Goal: Task Accomplishment & Management: Manage account settings

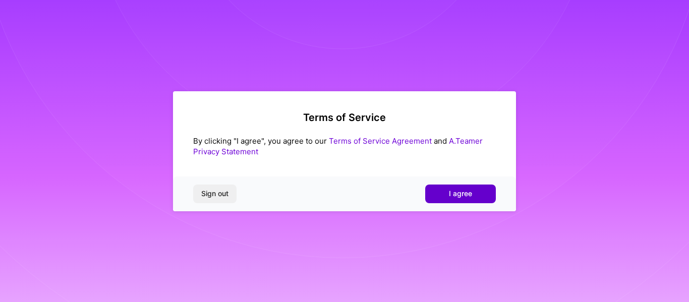
click at [449, 190] on span "I agree" at bounding box center [460, 194] width 23 height 10
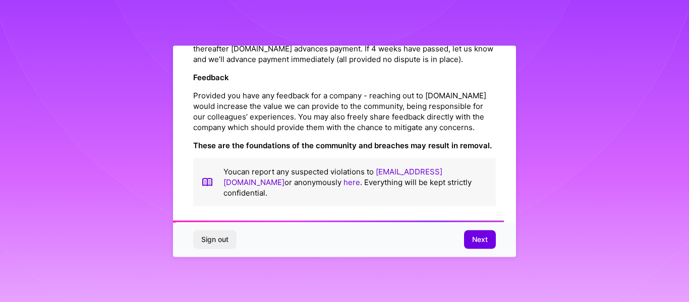
scroll to position [1219, 0]
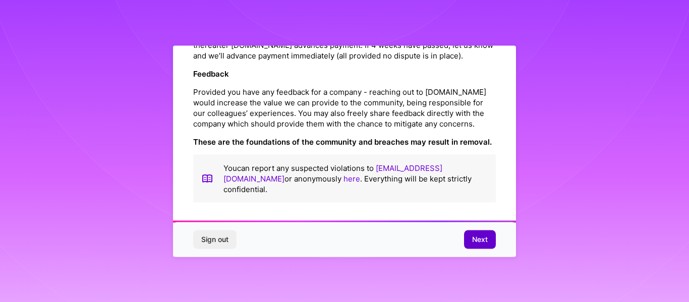
click at [483, 240] on span "Next" at bounding box center [480, 240] width 16 height 10
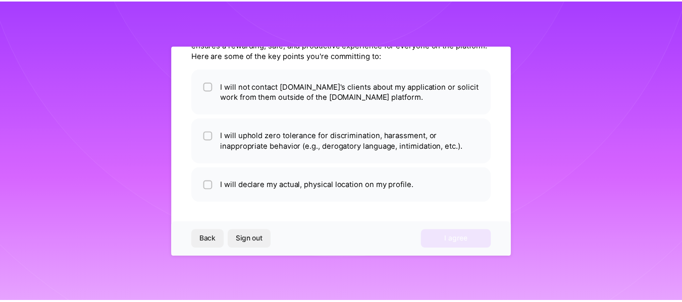
scroll to position [61, 0]
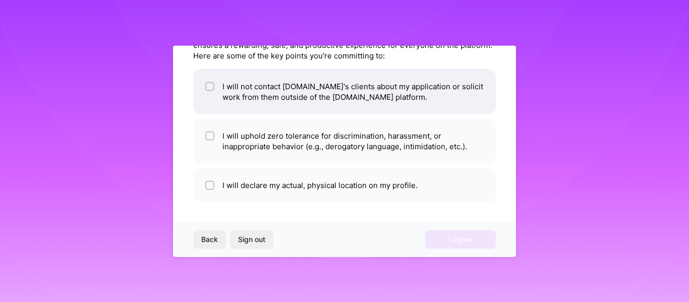
click at [210, 88] on input "checkbox" at bounding box center [210, 86] width 7 height 7
checkbox input "true"
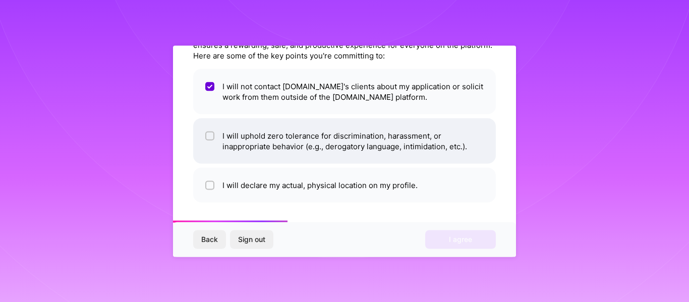
click at [209, 137] on input "checkbox" at bounding box center [210, 136] width 7 height 7
checkbox input "true"
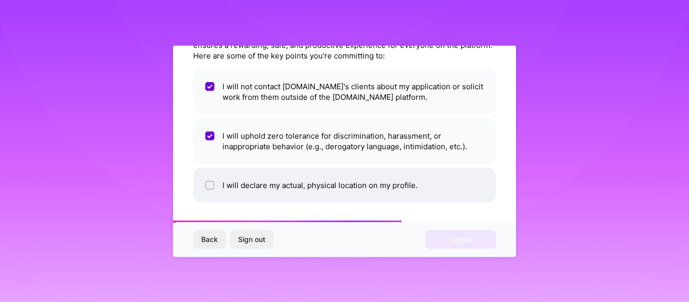
click at [209, 187] on input "checkbox" at bounding box center [210, 185] width 7 height 7
checkbox input "true"
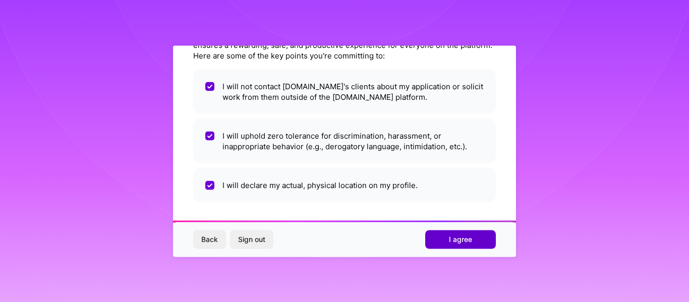
click at [451, 235] on span "I agree" at bounding box center [460, 240] width 23 height 10
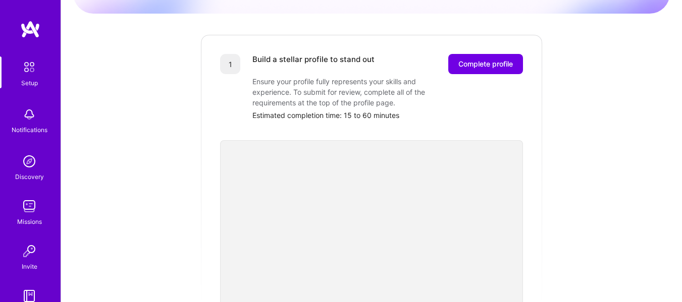
scroll to position [116, 0]
click at [489, 60] on span "Complete profile" at bounding box center [485, 65] width 54 height 10
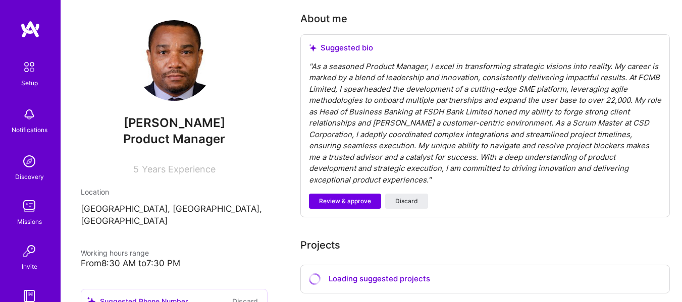
scroll to position [281, 0]
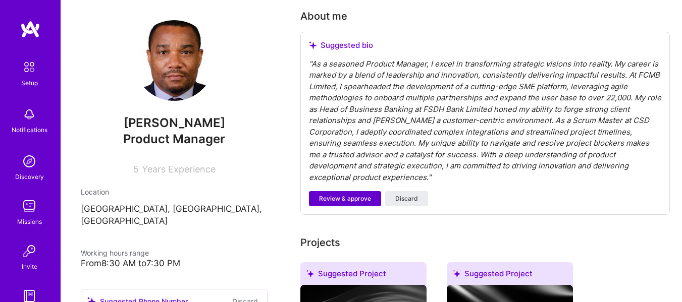
click at [345, 194] on span "Review & approve" at bounding box center [345, 198] width 52 height 9
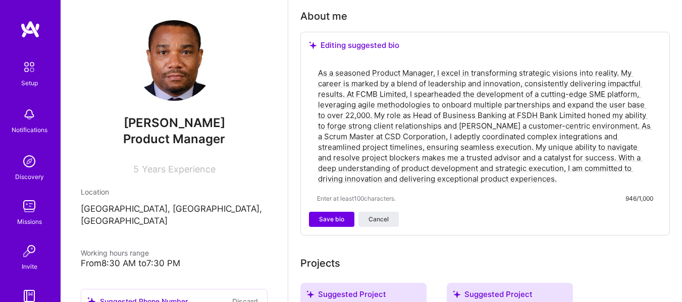
click at [368, 145] on textarea "As a seasoned Product Manager, I excel in transforming strategic visions into r…" at bounding box center [485, 126] width 336 height 119
click at [331, 220] on span "Save bio" at bounding box center [331, 219] width 25 height 9
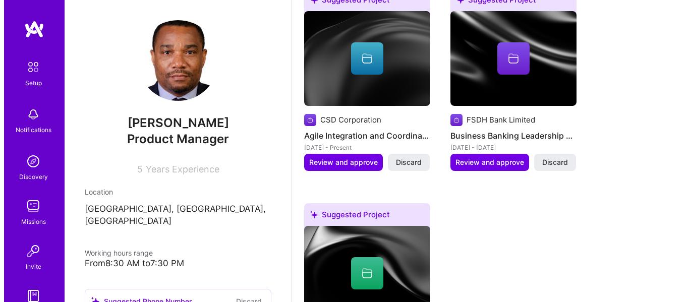
scroll to position [471, 0]
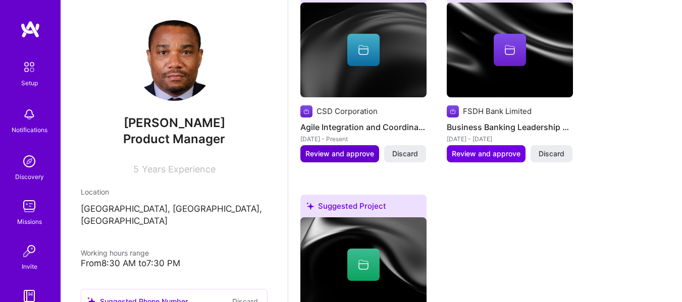
click at [341, 150] on span "Review and approve" at bounding box center [339, 154] width 69 height 10
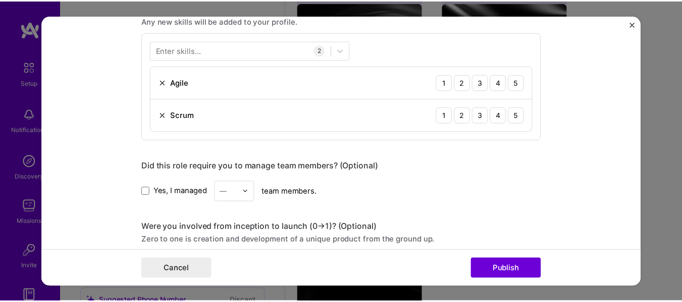
scroll to position [529, 0]
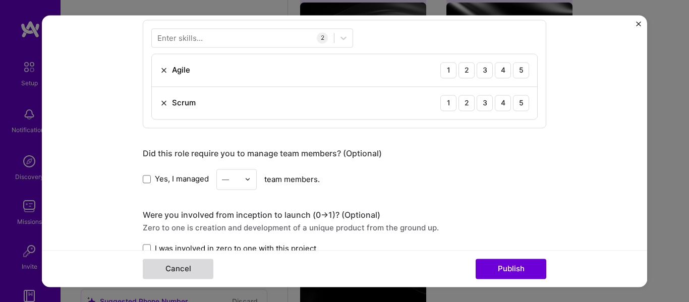
click at [170, 271] on button "Cancel" at bounding box center [178, 269] width 71 height 20
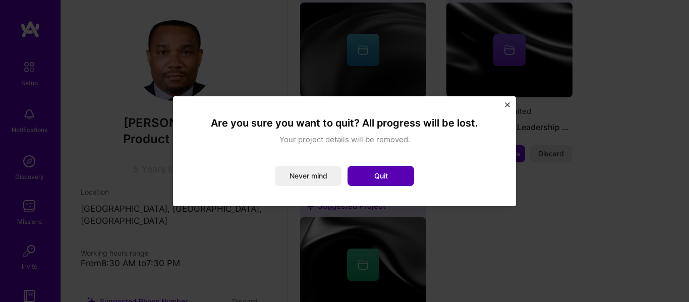
click at [369, 177] on button "Quit" at bounding box center [381, 176] width 67 height 20
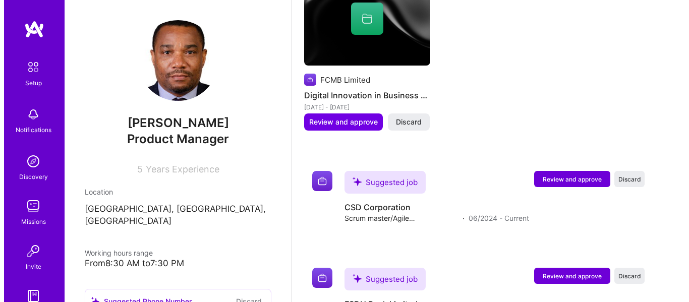
scroll to position [729, 0]
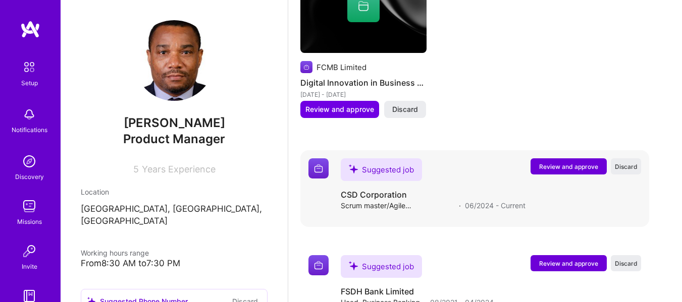
click at [593, 170] on span "Review and approve" at bounding box center [568, 166] width 59 height 9
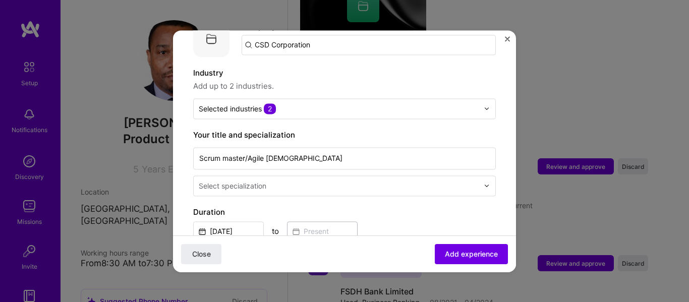
scroll to position [123, 0]
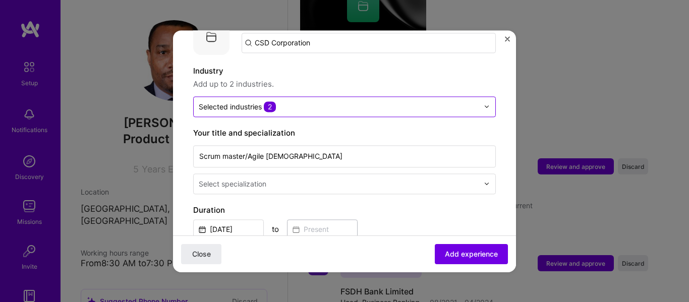
click at [273, 101] on span "2" at bounding box center [270, 106] width 12 height 11
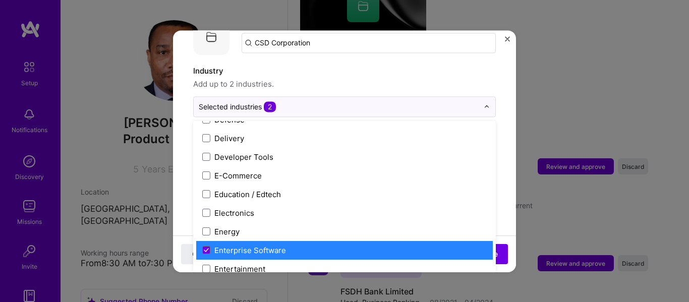
scroll to position [880, 0]
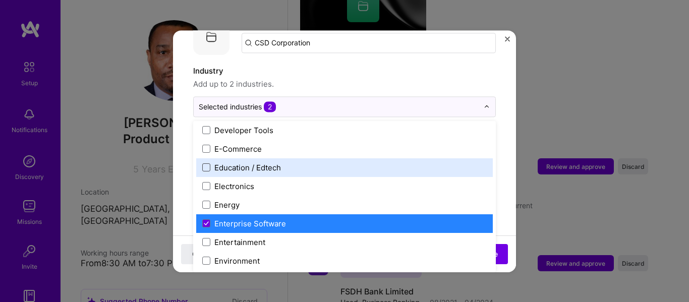
click at [206, 163] on span at bounding box center [206, 167] width 8 height 8
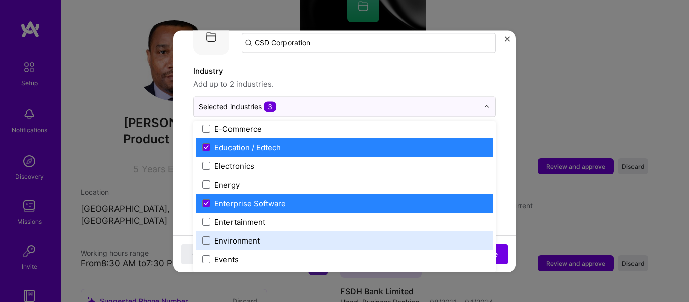
scroll to position [981, 0]
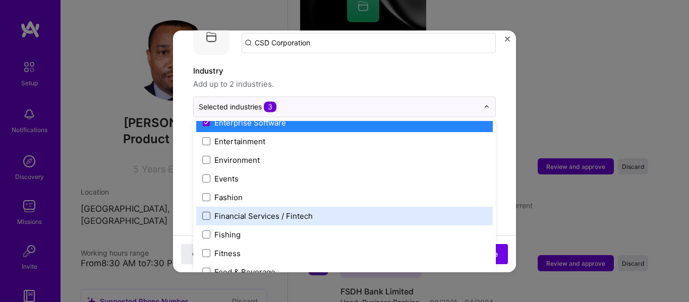
click at [202, 212] on span at bounding box center [206, 216] width 8 height 8
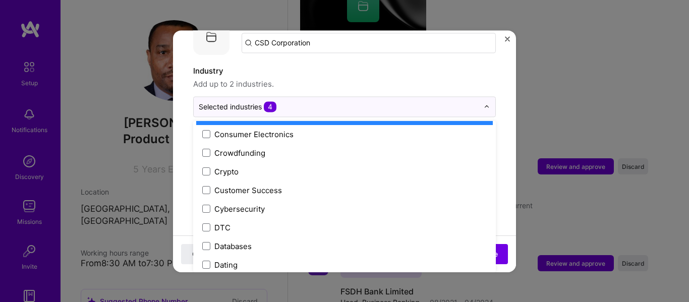
scroll to position [715, 0]
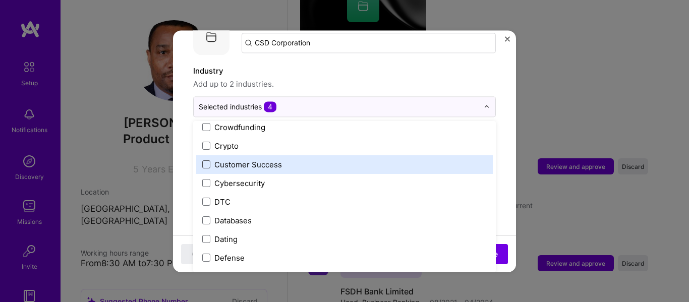
click at [206, 160] on span at bounding box center [206, 164] width 8 height 8
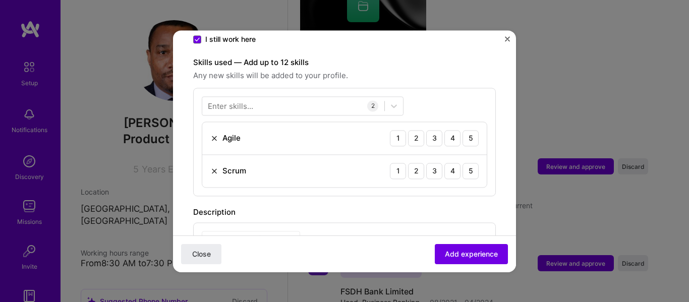
scroll to position [353, 0]
click at [463, 128] on div "5" at bounding box center [471, 136] width 16 height 16
click at [463, 161] on div "5" at bounding box center [471, 169] width 16 height 16
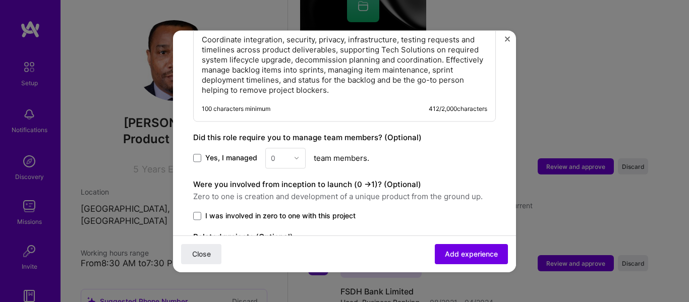
scroll to position [577, 0]
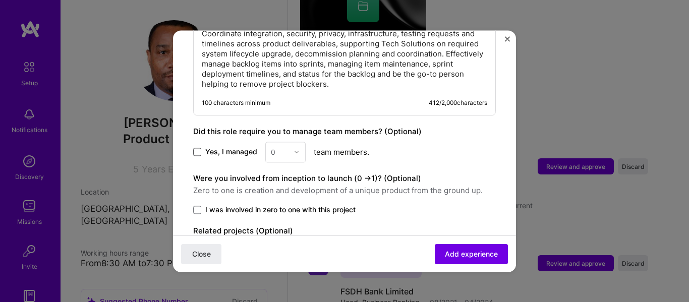
click at [197, 148] on span at bounding box center [197, 152] width 8 height 8
click at [0, 0] on input "Yes, I managed" at bounding box center [0, 0] width 0 height 0
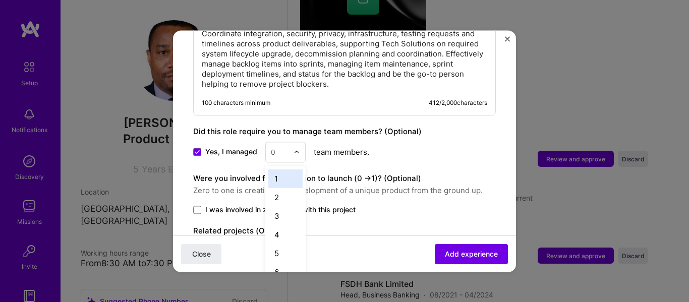
click at [296, 149] on img at bounding box center [297, 152] width 6 height 6
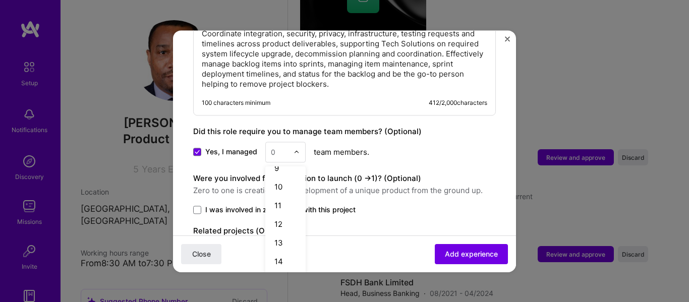
scroll to position [158, 0]
click at [282, 217] on div "12" at bounding box center [285, 226] width 34 height 19
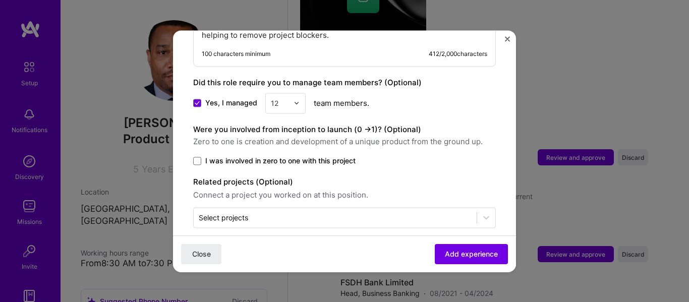
scroll to position [628, 0]
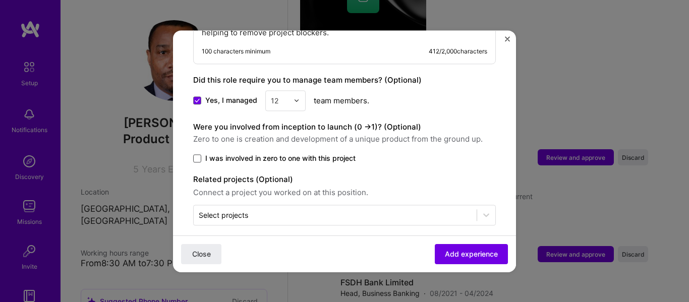
click at [196, 154] on span at bounding box center [197, 158] width 8 height 8
click at [0, 0] on input "I was involved in zero to one with this project" at bounding box center [0, 0] width 0 height 0
click at [474, 252] on span "Add experience" at bounding box center [471, 254] width 53 height 10
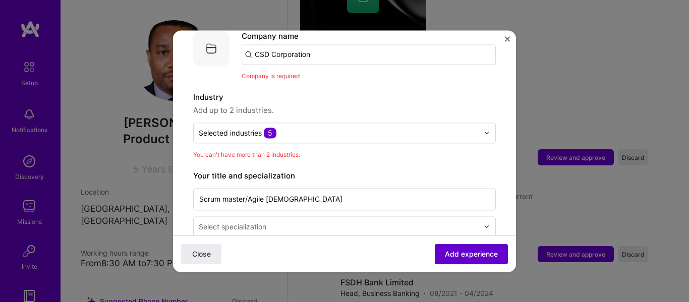
scroll to position [101, 0]
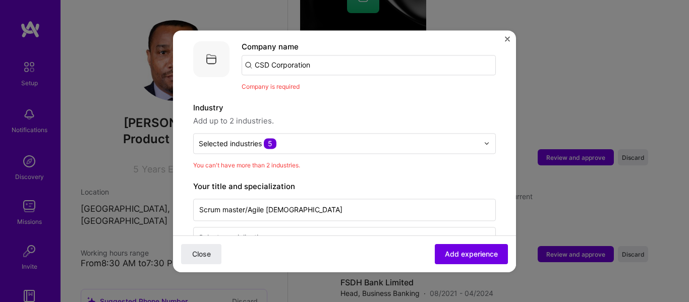
click at [329, 55] on input "CSD Corporation" at bounding box center [369, 65] width 254 height 20
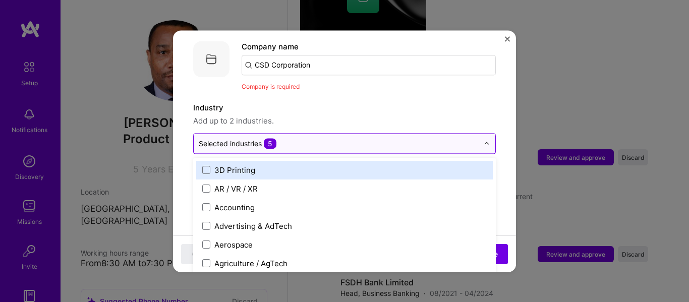
click at [271, 138] on span "5" at bounding box center [270, 143] width 13 height 11
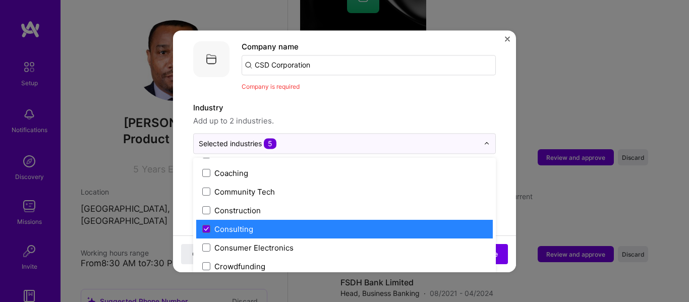
scroll to position [630, 0]
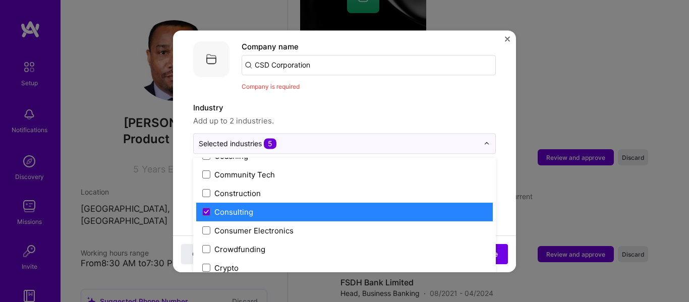
drag, startPoint x: 478, startPoint y: 199, endPoint x: 476, endPoint y: 209, distance: 10.3
click at [476, 209] on div "3D Printing AR / VR / XR Accounting Advertising & AdTech Aerospace Agriculture …" at bounding box center [344, 233] width 303 height 151
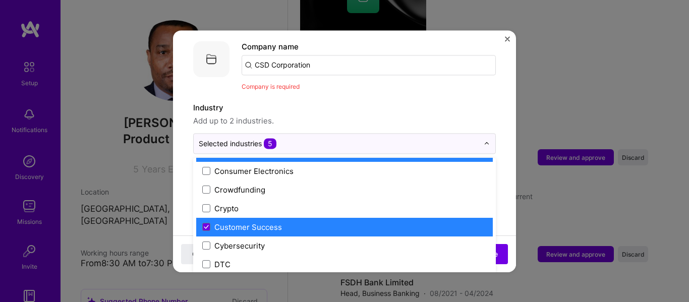
scroll to position [707, 0]
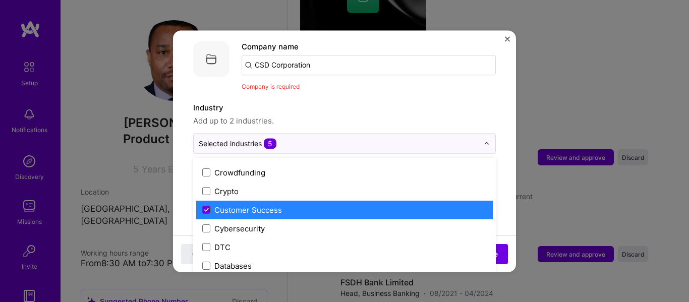
click at [207, 208] on icon at bounding box center [206, 210] width 5 height 4
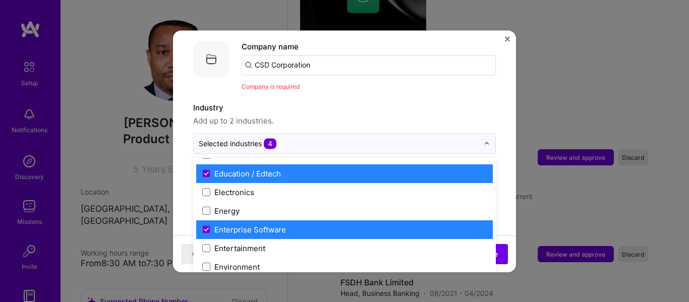
scroll to position [928, 0]
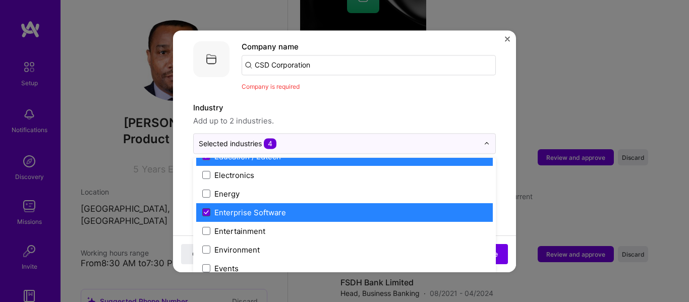
click at [207, 211] on icon at bounding box center [206, 212] width 4 height 3
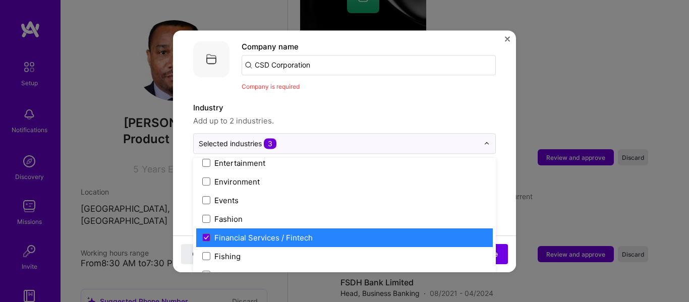
scroll to position [1022, 0]
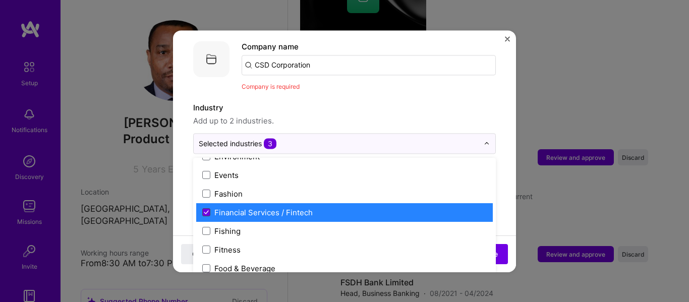
click at [205, 210] on icon at bounding box center [206, 212] width 5 height 4
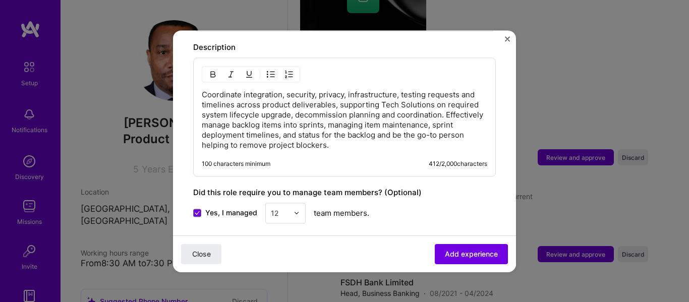
scroll to position [558, 0]
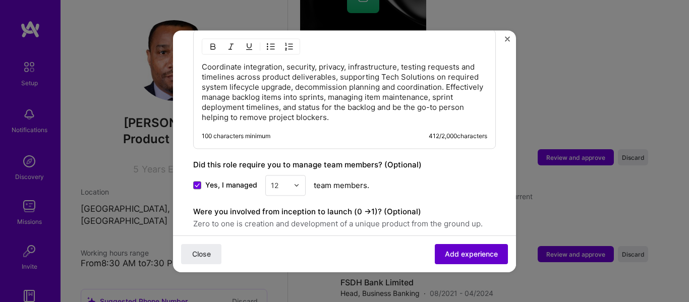
click at [457, 255] on span "Add experience" at bounding box center [471, 254] width 53 height 10
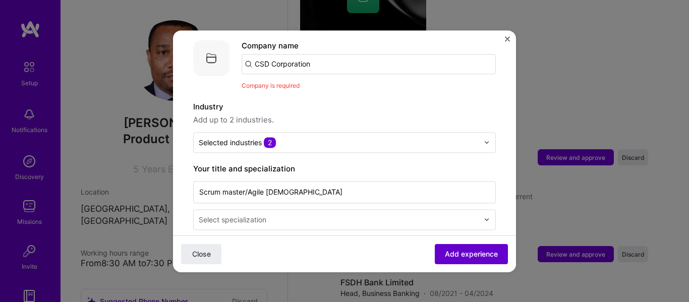
scroll to position [101, 0]
click at [326, 55] on input "CSD Corporation" at bounding box center [369, 65] width 254 height 20
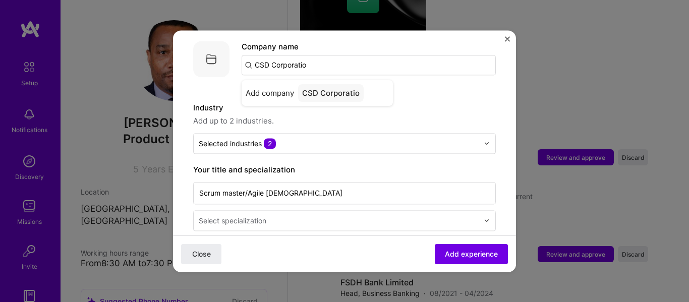
type input "CSD Corporation"
click at [325, 86] on div "CSD Corporation" at bounding box center [333, 93] width 70 height 18
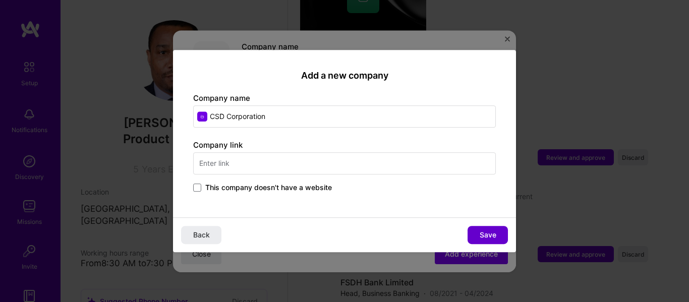
click at [483, 232] on span "Save" at bounding box center [488, 235] width 17 height 10
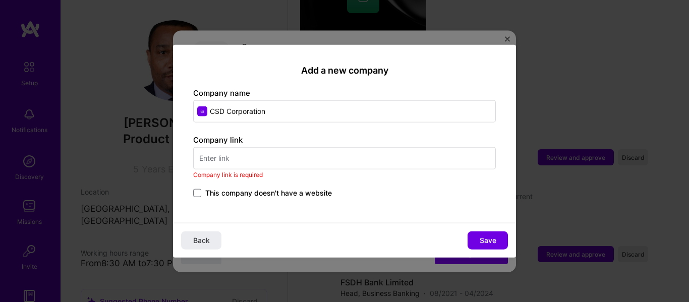
click at [221, 156] on input "text" at bounding box center [344, 158] width 303 height 22
paste input "[URL][DOMAIN_NAME]"
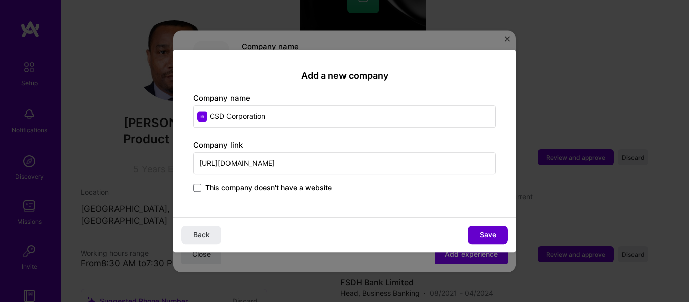
type input "[URL][DOMAIN_NAME]"
click at [486, 237] on span "Save" at bounding box center [488, 235] width 17 height 10
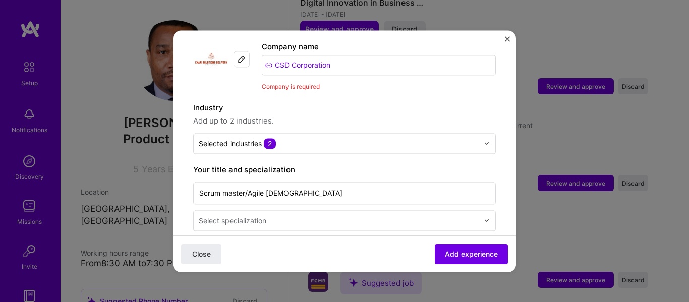
click at [392, 215] on input "text" at bounding box center [340, 220] width 282 height 11
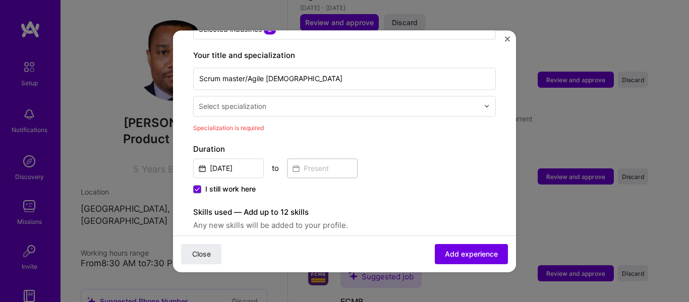
scroll to position [235, 0]
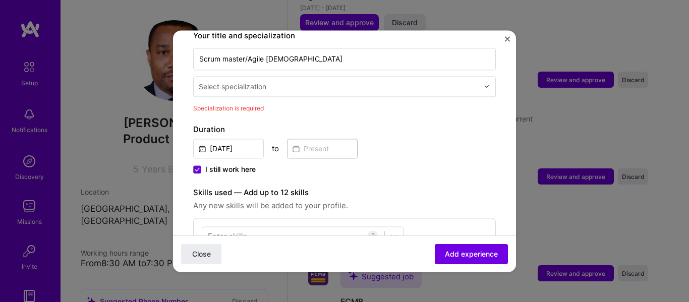
click at [452, 81] on input "text" at bounding box center [340, 86] width 282 height 11
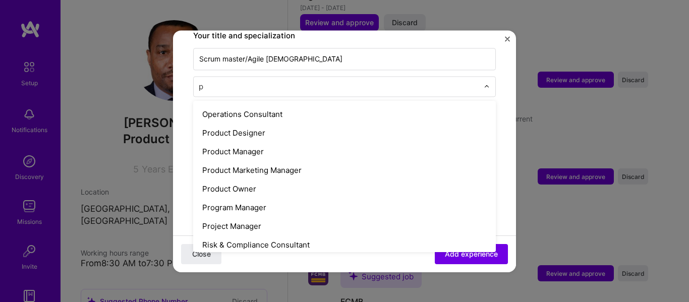
scroll to position [167, 0]
type input "pr"
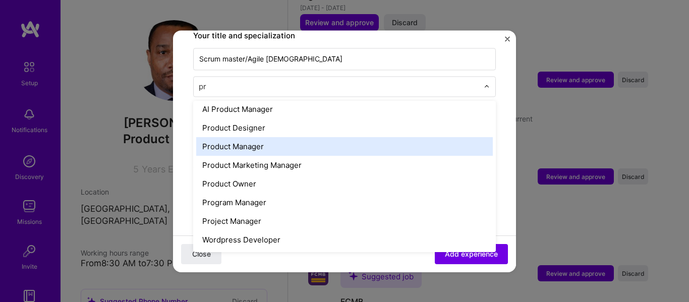
click at [271, 137] on div "Product Manager" at bounding box center [344, 146] width 297 height 19
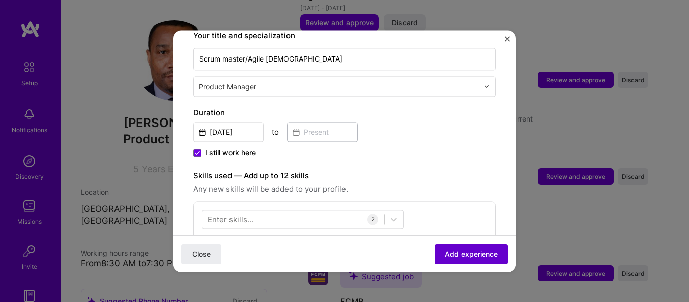
click at [451, 254] on span "Add experience" at bounding box center [471, 254] width 53 height 10
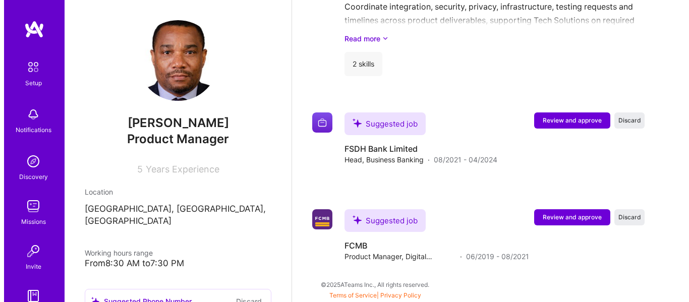
scroll to position [977, 0]
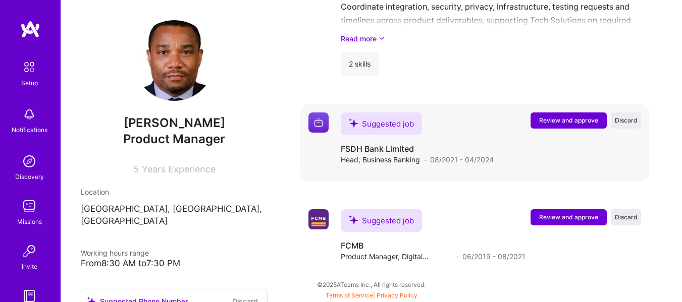
click at [568, 124] on span "Review and approve" at bounding box center [568, 120] width 59 height 9
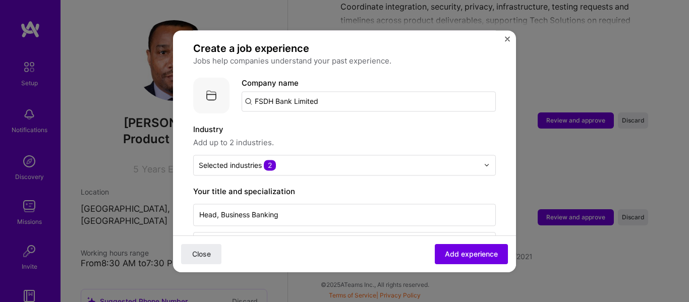
scroll to position [70, 0]
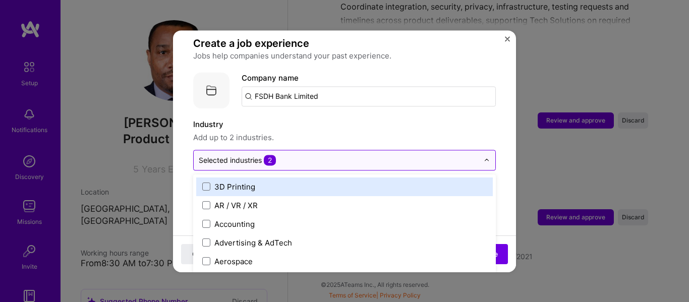
click at [262, 155] on div "Selected industries 2" at bounding box center [237, 160] width 77 height 11
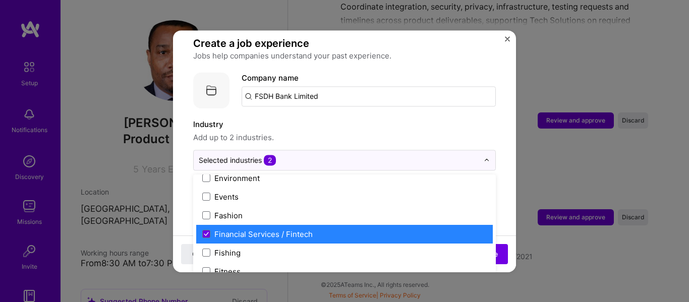
scroll to position [1048, 0]
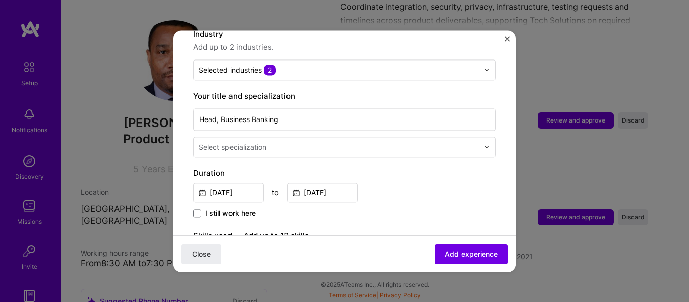
scroll to position [174, 0]
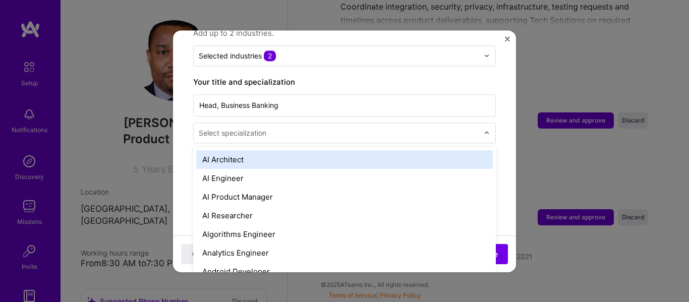
click at [348, 128] on input "text" at bounding box center [340, 133] width 282 height 11
type input "bu"
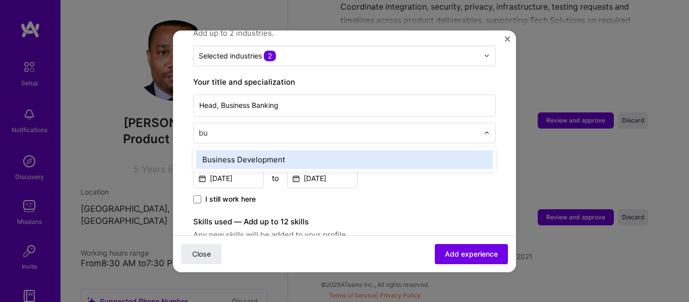
click at [311, 150] on div "Business Development" at bounding box center [344, 159] width 297 height 19
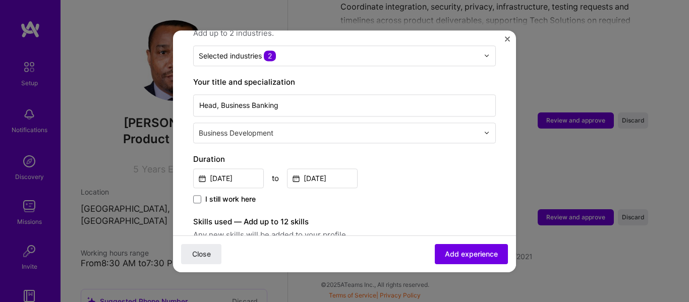
click at [312, 128] on input "text" at bounding box center [340, 133] width 282 height 11
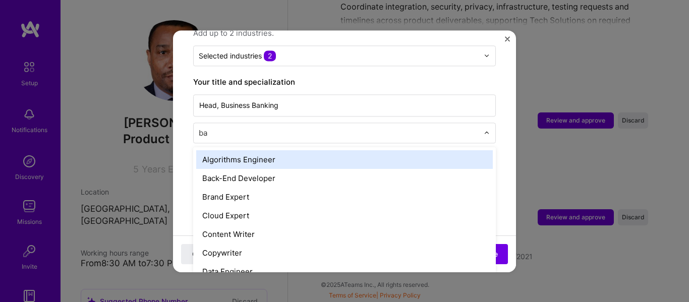
type input "b"
type input "p"
type input "mar"
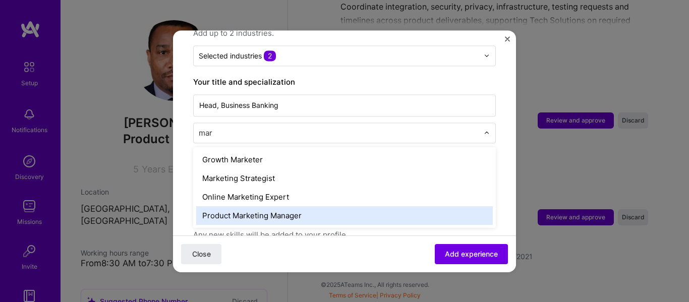
click at [265, 206] on div "Product Marketing Manager" at bounding box center [344, 215] width 297 height 19
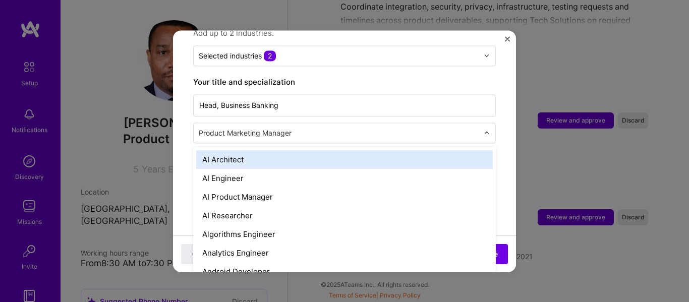
click at [321, 128] on input "text" at bounding box center [340, 133] width 282 height 11
type input "bu"
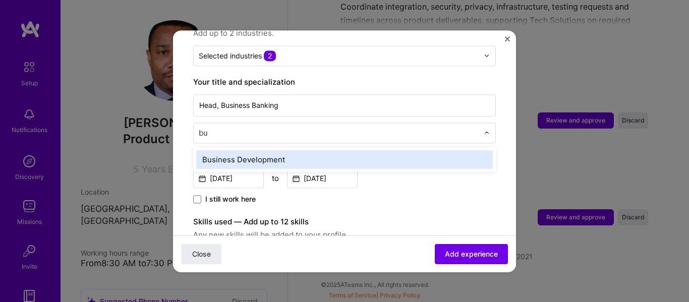
click at [286, 150] on div "Business Development" at bounding box center [344, 159] width 297 height 19
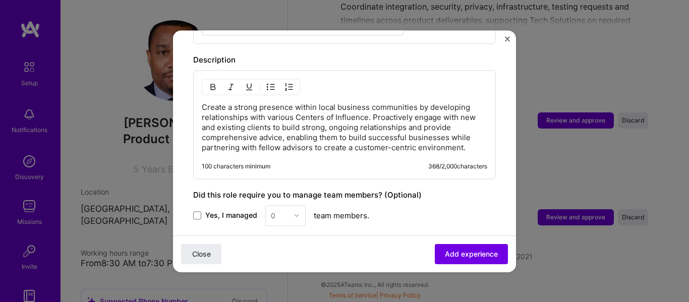
scroll to position [419, 0]
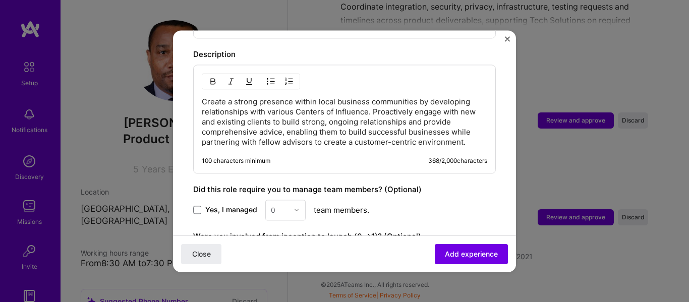
drag, startPoint x: 525, startPoint y: 211, endPoint x: 527, endPoint y: 235, distance: 24.3
click at [527, 235] on div "Adding suggested job This job is suggested based on your LinkedIn, resume or [D…" at bounding box center [344, 151] width 689 height 302
click at [198, 206] on span at bounding box center [197, 210] width 8 height 8
click at [0, 0] on input "Yes, I managed" at bounding box center [0, 0] width 0 height 0
click at [294, 207] on img at bounding box center [297, 210] width 6 height 6
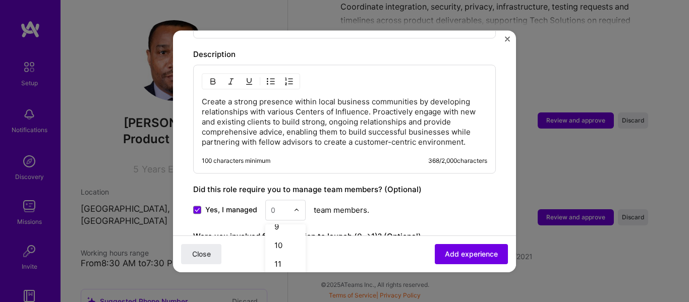
scroll to position [147, 0]
click at [281, 231] on div "9" at bounding box center [285, 239] width 34 height 19
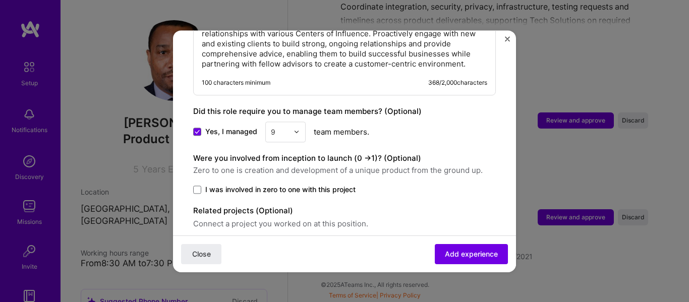
scroll to position [501, 0]
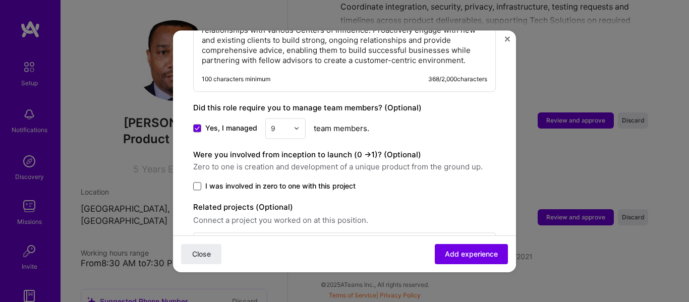
click at [197, 182] on span at bounding box center [197, 186] width 8 height 8
click at [0, 0] on input "I was involved in zero to one with this project" at bounding box center [0, 0] width 0 height 0
click at [456, 249] on span "Add experience" at bounding box center [471, 254] width 53 height 10
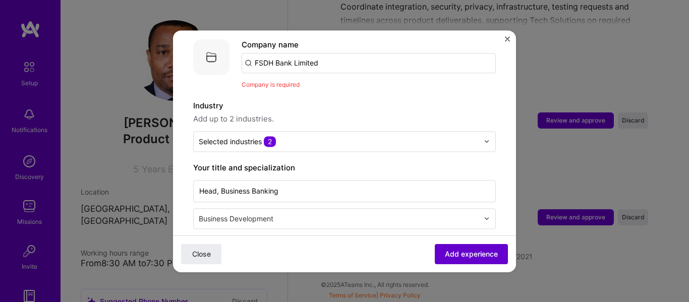
scroll to position [101, 0]
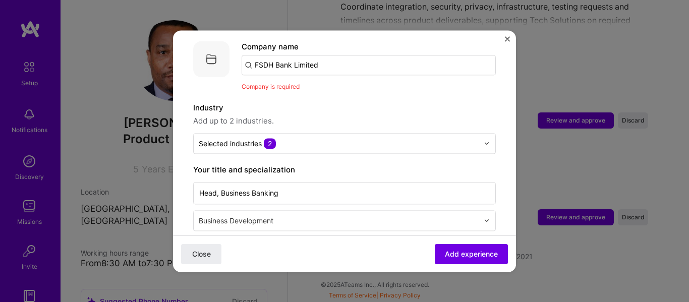
click at [337, 59] on input "FSDH Bank Limited" at bounding box center [369, 65] width 254 height 20
click at [458, 251] on span "Add experience" at bounding box center [471, 254] width 53 height 10
click at [341, 55] on input "FSDH Bank Limited" at bounding box center [369, 65] width 254 height 20
type input "FSDH Bank Limited"
click at [330, 84] on div "FSDH Bank Limited" at bounding box center [337, 93] width 78 height 18
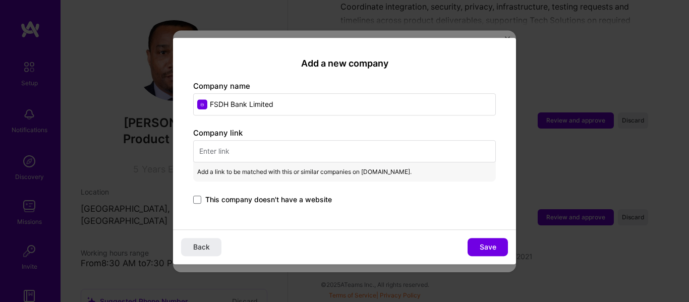
click at [249, 152] on input "text" at bounding box center [344, 151] width 303 height 22
paste input "[URL][DOMAIN_NAME]"
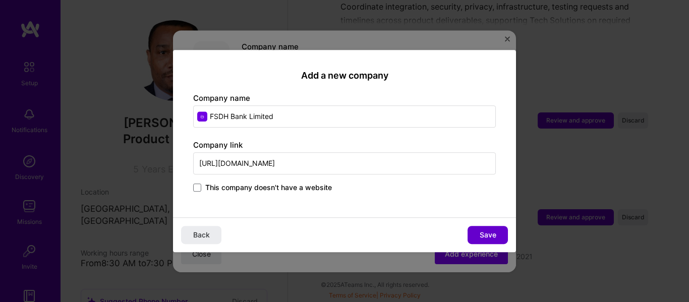
type input "[URL][DOMAIN_NAME]"
click at [487, 230] on span "Save" at bounding box center [488, 235] width 17 height 10
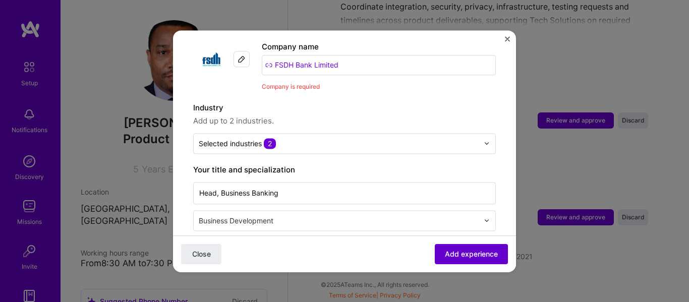
click at [454, 256] on span "Add experience" at bounding box center [471, 254] width 53 height 10
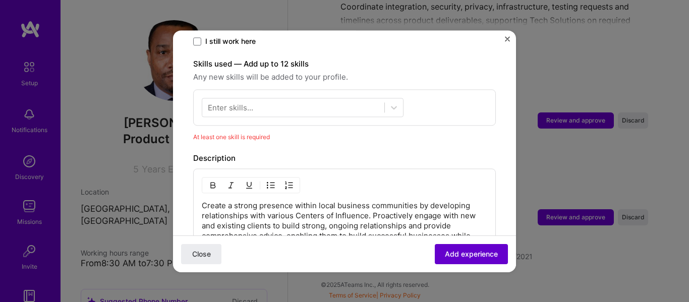
scroll to position [364, 0]
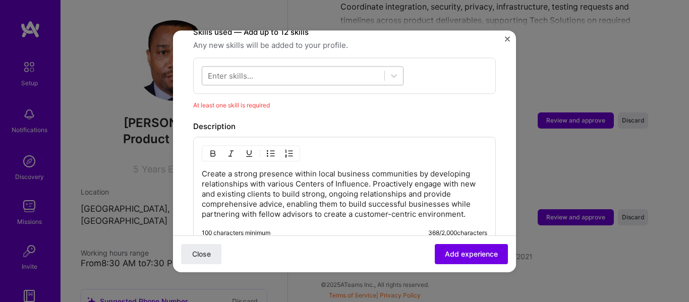
click at [297, 67] on div at bounding box center [293, 75] width 182 height 17
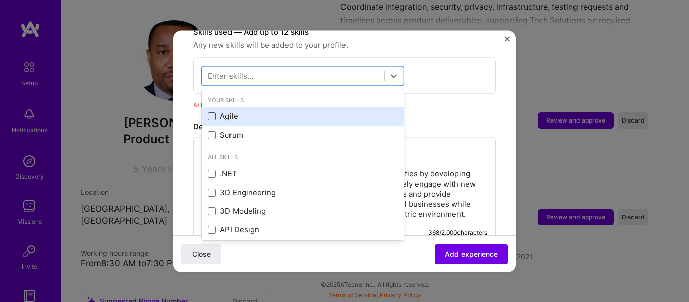
click at [211, 112] on span at bounding box center [212, 116] width 8 height 8
click at [0, 0] on input "checkbox" at bounding box center [0, 0] width 0 height 0
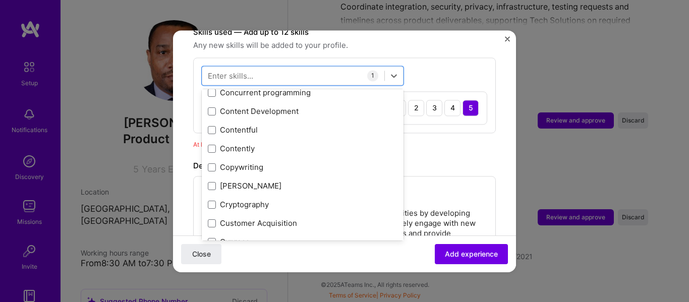
scroll to position [1463, 0]
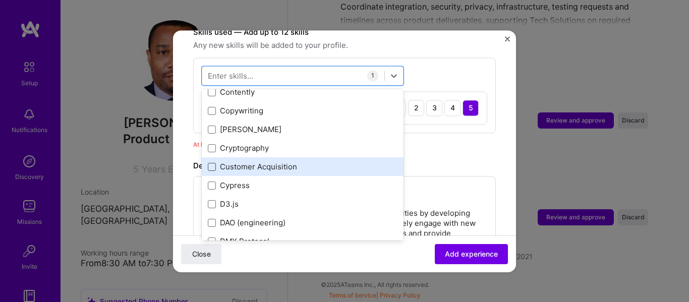
click at [211, 163] on span at bounding box center [212, 167] width 8 height 8
click at [0, 0] on input "checkbox" at bounding box center [0, 0] width 0 height 0
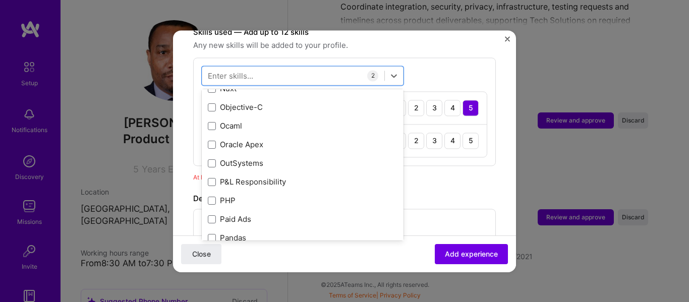
scroll to position [4304, 0]
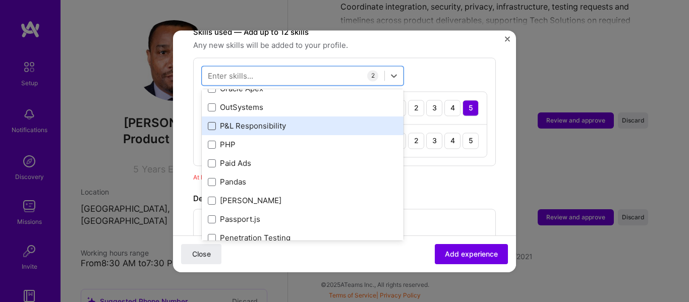
click at [209, 122] on span at bounding box center [212, 126] width 8 height 8
click at [0, 0] on input "checkbox" at bounding box center [0, 0] width 0 height 0
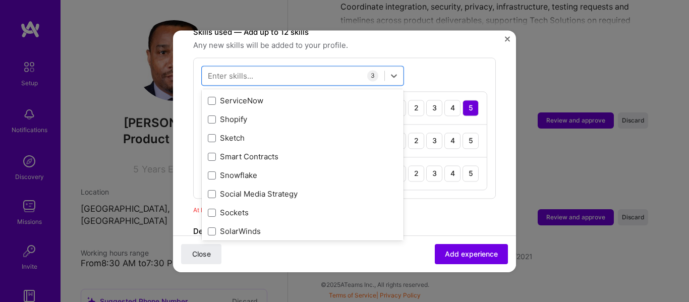
scroll to position [5682, 0]
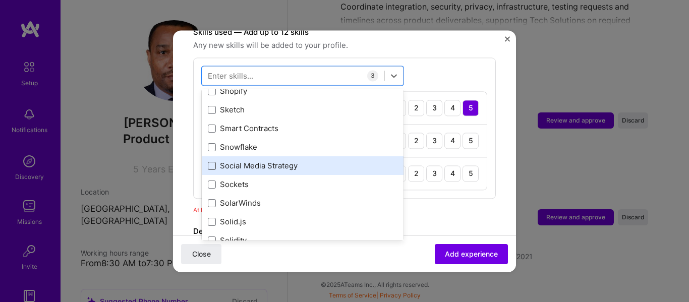
click at [211, 162] on span at bounding box center [212, 166] width 8 height 8
click at [0, 0] on input "checkbox" at bounding box center [0, 0] width 0 height 0
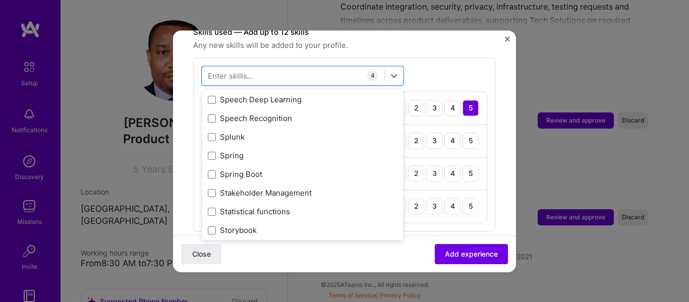
scroll to position [5907, 0]
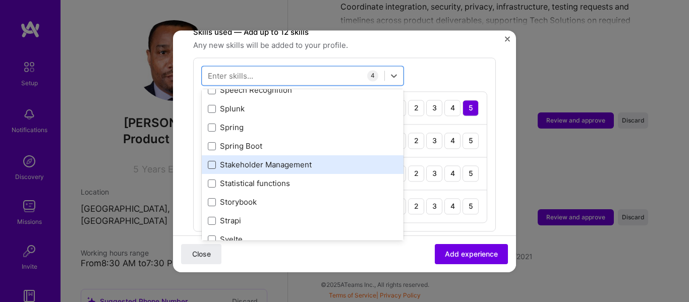
click at [211, 161] on span at bounding box center [212, 165] width 8 height 8
click at [0, 0] on input "checkbox" at bounding box center [0, 0] width 0 height 0
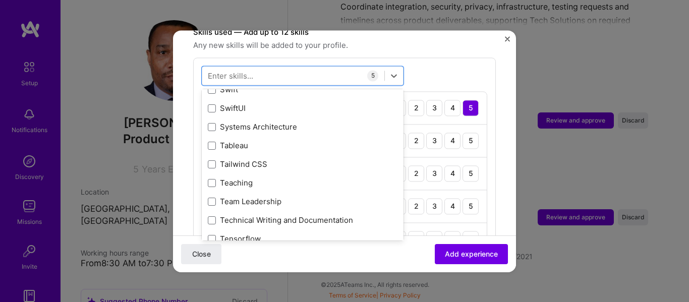
scroll to position [6132, 0]
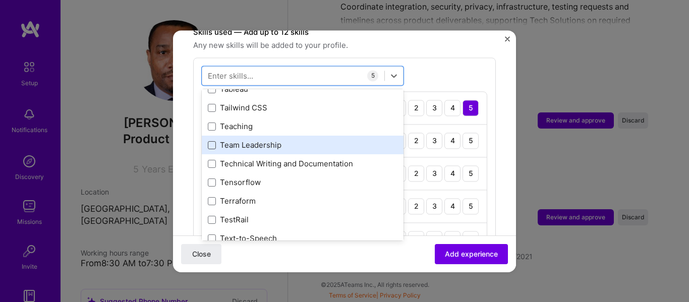
click at [212, 141] on span at bounding box center [212, 145] width 8 height 8
click at [0, 0] on input "checkbox" at bounding box center [0, 0] width 0 height 0
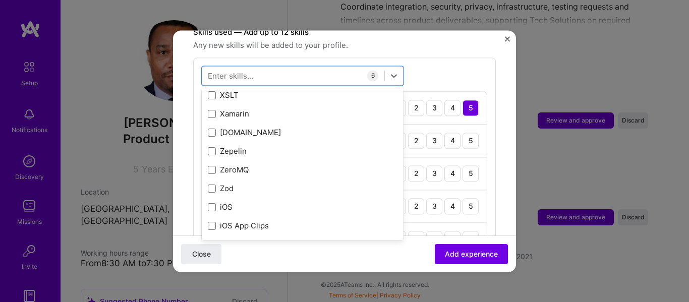
scroll to position [6948, 0]
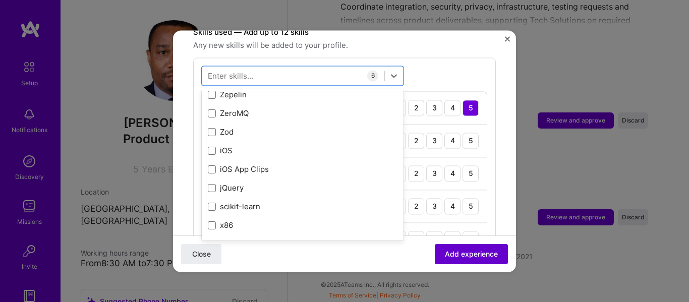
click at [446, 255] on span "Add experience" at bounding box center [471, 254] width 53 height 10
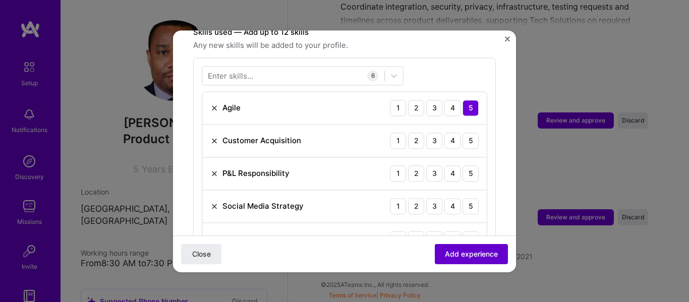
scroll to position [349, 0]
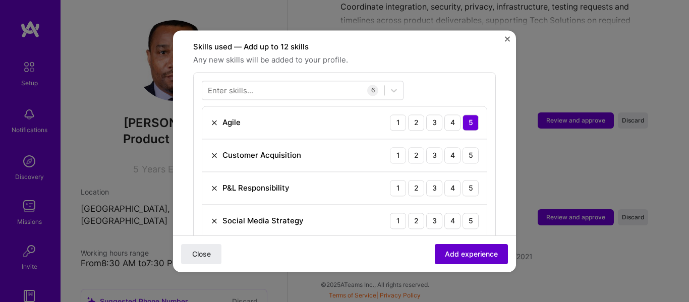
click at [446, 255] on span "Add experience" at bounding box center [471, 254] width 53 height 10
click at [463, 147] on div "5" at bounding box center [471, 155] width 16 height 16
click at [463, 180] on div "5" at bounding box center [471, 188] width 16 height 16
click at [464, 213] on div "5" at bounding box center [471, 221] width 16 height 16
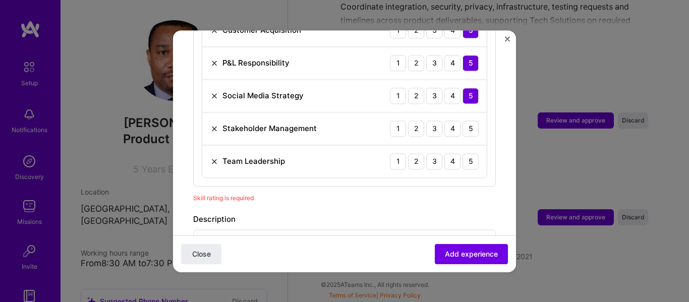
scroll to position [494, 0]
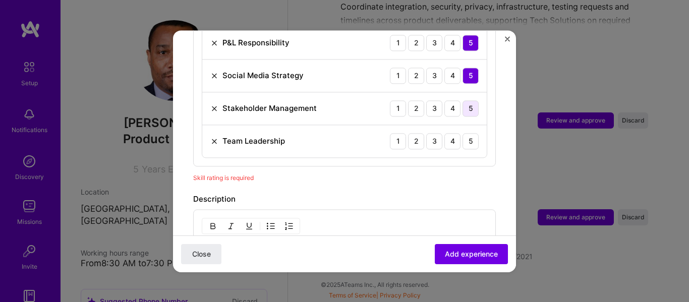
click at [463, 100] on div "5" at bounding box center [471, 108] width 16 height 16
click at [463, 133] on div "5" at bounding box center [471, 141] width 16 height 16
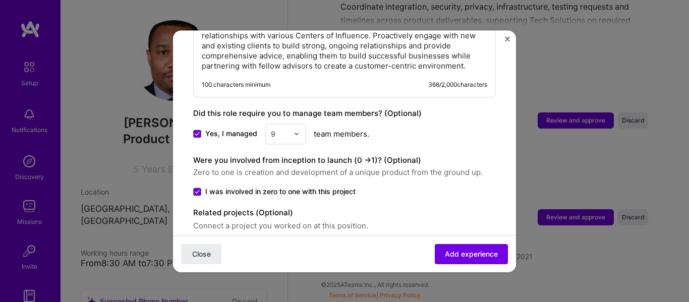
scroll to position [718, 0]
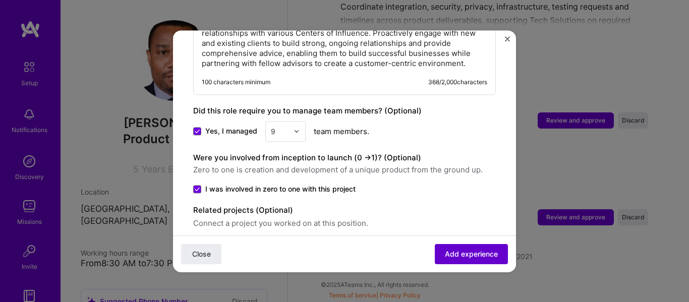
click at [456, 256] on span "Add experience" at bounding box center [471, 254] width 53 height 10
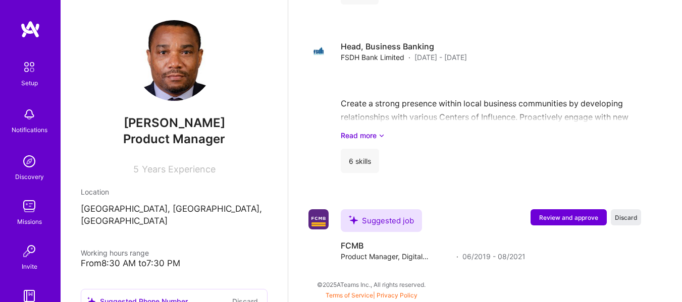
scroll to position [1033, 0]
